Goal: Task Accomplishment & Management: Manage account settings

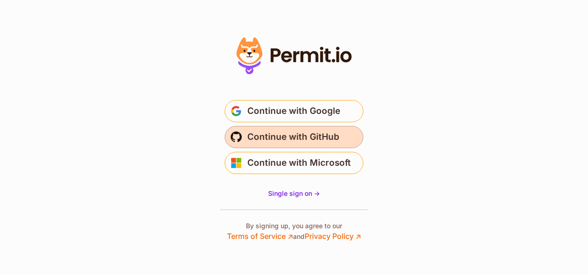
click at [283, 141] on span "Continue with GitHub" at bounding box center [293, 137] width 92 height 15
